Goal: Information Seeking & Learning: Check status

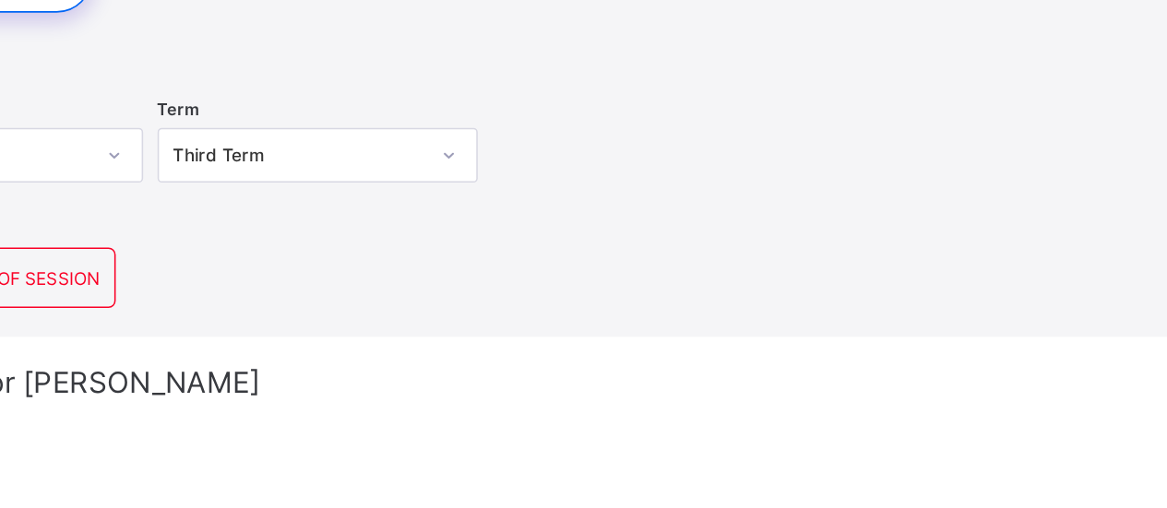
scroll to position [227, 0]
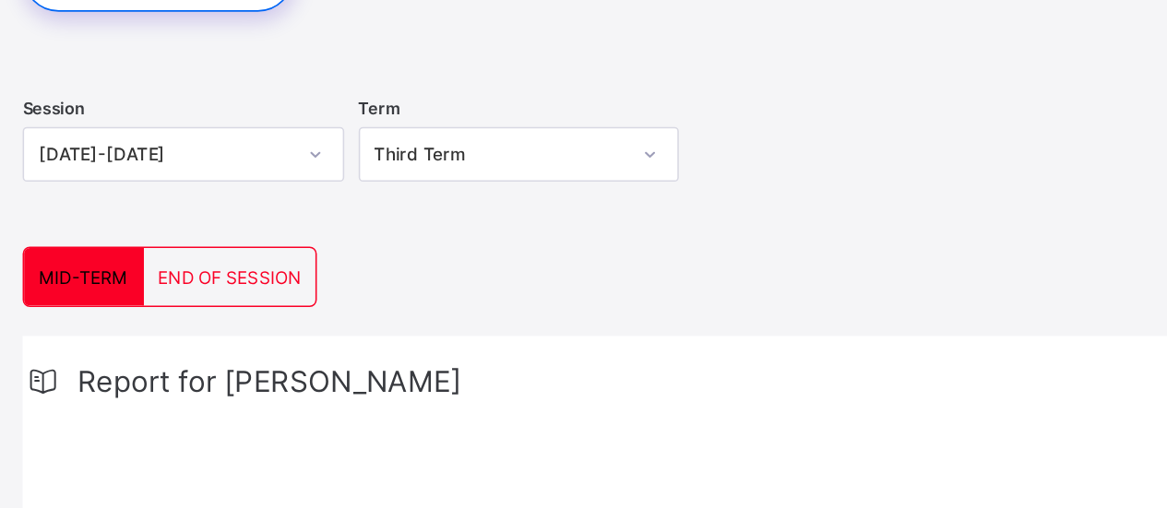
click at [312, 102] on div "Third Term" at bounding box center [357, 100] width 161 height 14
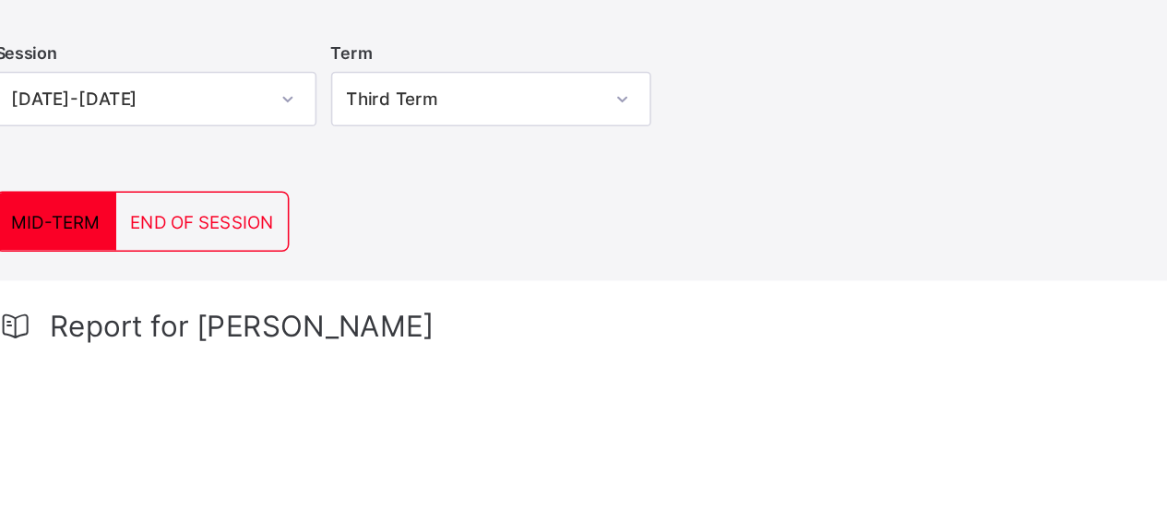
scroll to position [262, 0]
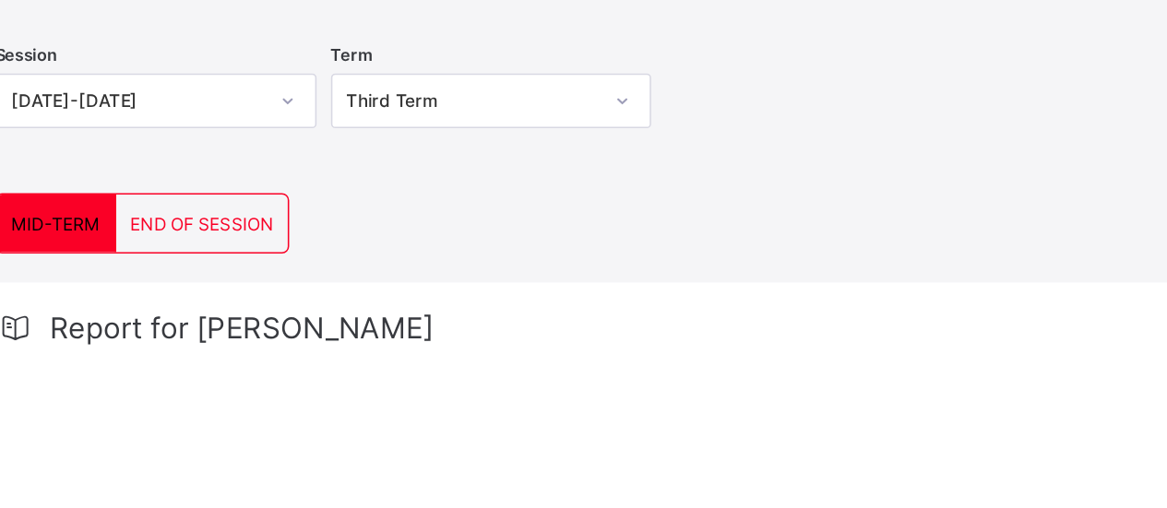
click at [184, 137] on span "END OF SESSION" at bounding box center [183, 144] width 91 height 14
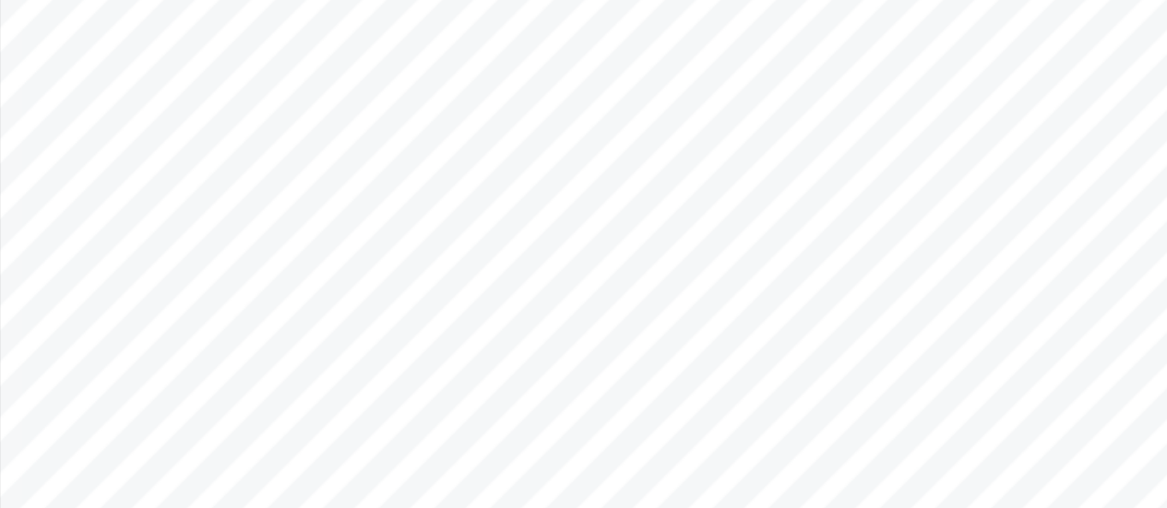
scroll to position [640, 0]
drag, startPoint x: 498, startPoint y: 88, endPoint x: 507, endPoint y: 129, distance: 42.3
click at [507, 129] on div "Page 1 Powered by Flexisaf Edusoft Limited | [URL][DOMAIN_NAME] SENIOR SCHOOL E…" at bounding box center [584, 250] width 777 height 550
click at [520, 154] on div "Page 1 Powered by Flexisaf Edusoft Limited | [URL][DOMAIN_NAME] SENIOR SCHOOL E…" at bounding box center [584, 250] width 777 height 550
click at [478, 113] on span "36.0" at bounding box center [476, 114] width 13 height 6
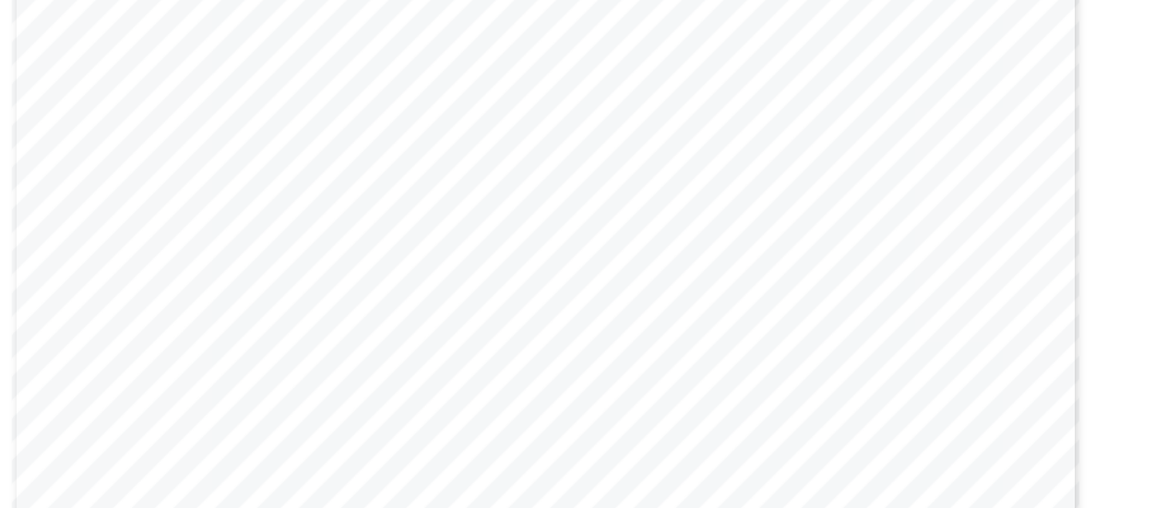
scroll to position [1152, 0]
click at [536, 294] on div "Page 2 Powered by Flexisaf Edusoft Limited | [URL][DOMAIN_NAME] STUDENT REPORT …" at bounding box center [584, 288] width 777 height 550
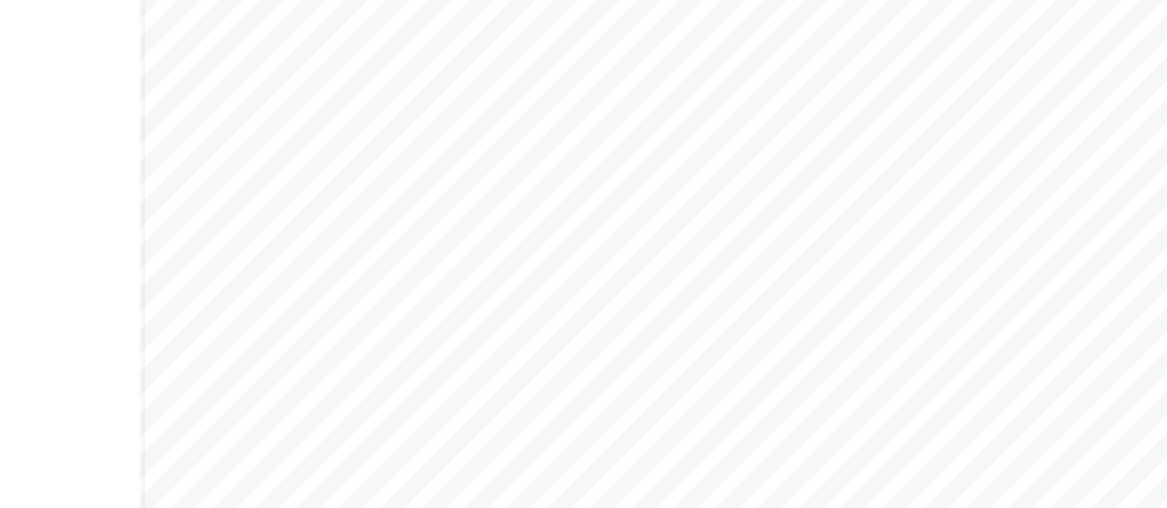
scroll to position [618, 0]
